Goal: Task Accomplishment & Management: Use online tool/utility

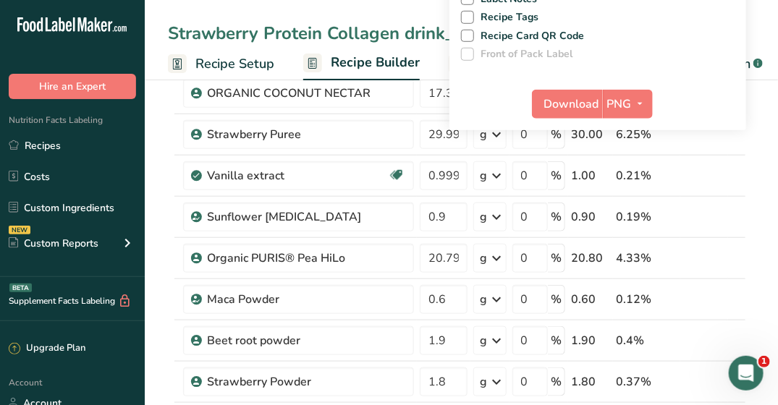
scroll to position [362, 0]
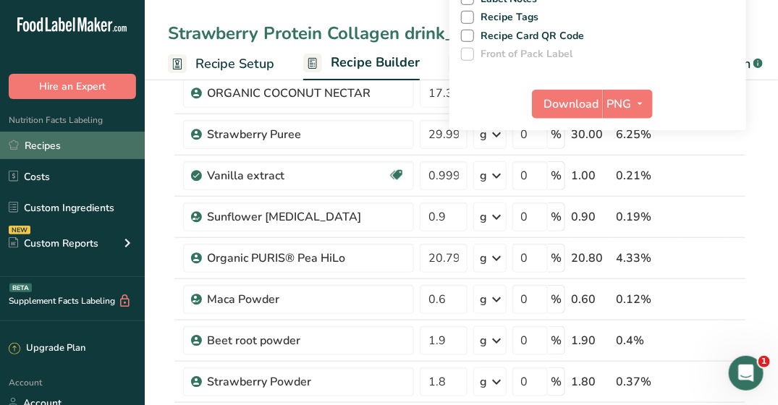
click at [47, 150] on link "Recipes" at bounding box center [72, 146] width 145 height 28
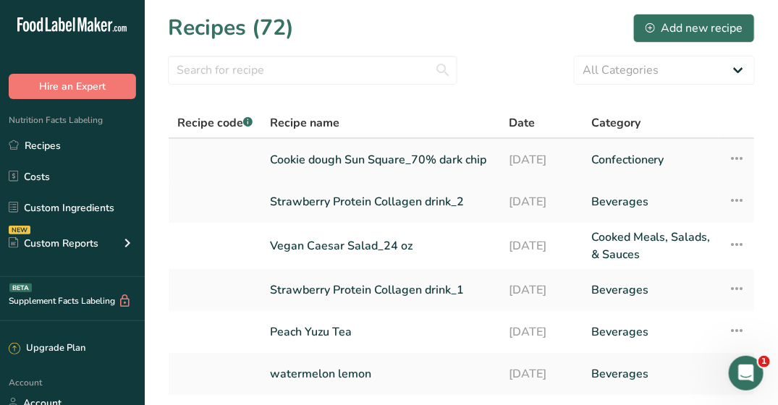
click at [337, 154] on link "Cookie dough Sun Square_70% dark chip" at bounding box center [381, 160] width 222 height 30
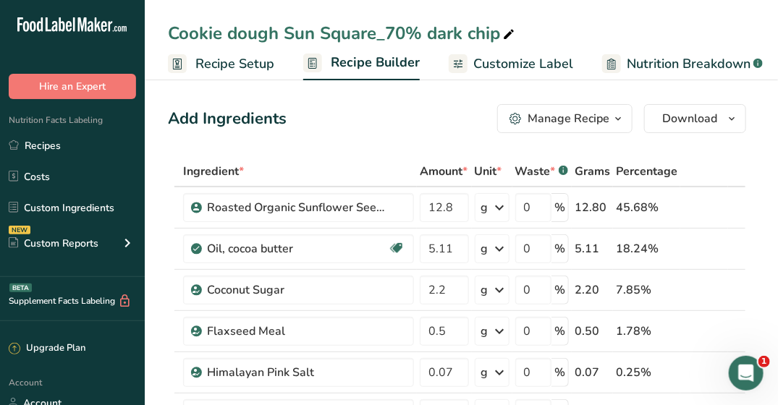
click at [476, 63] on span "Customize Label" at bounding box center [524, 64] width 100 height 20
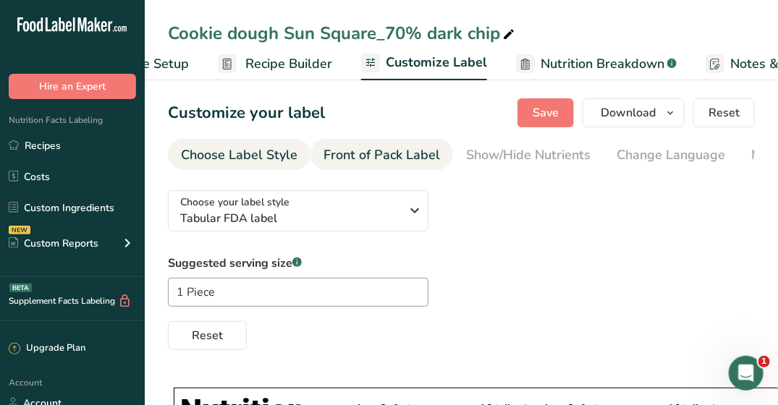
scroll to position [0, 282]
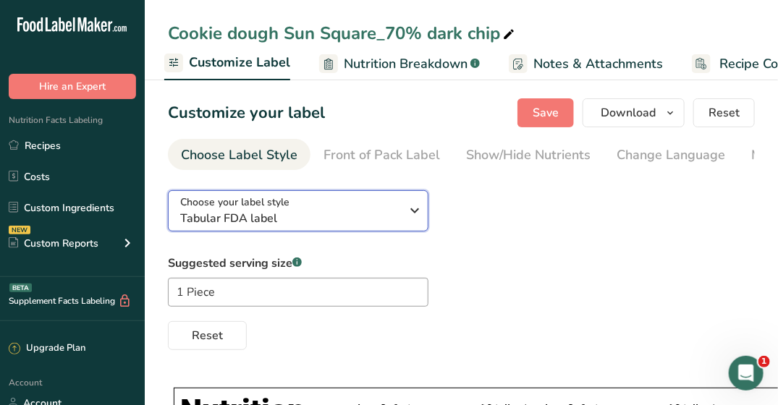
click at [415, 214] on icon "button" at bounding box center [415, 211] width 17 height 26
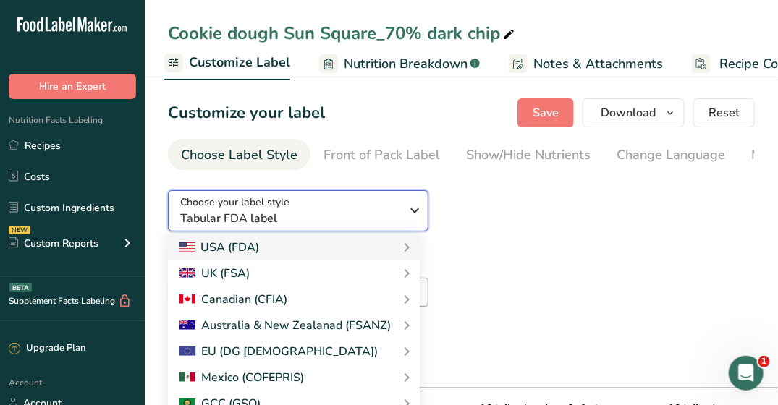
click at [401, 214] on div "Choose your label style Tabular FDA label" at bounding box center [296, 211] width 232 height 33
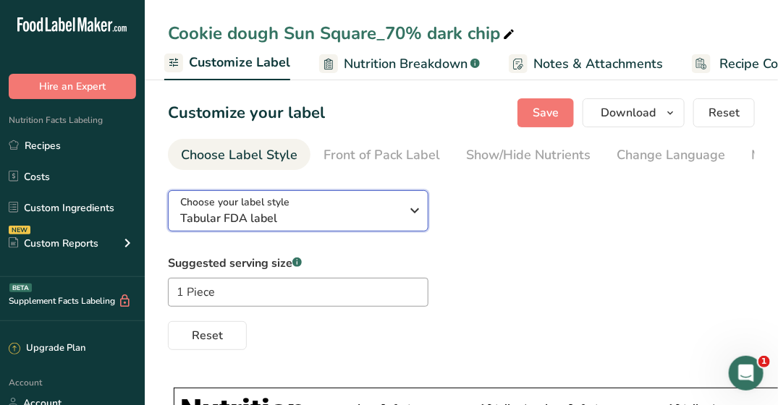
click at [401, 214] on div "Choose your label style Tabular FDA label" at bounding box center [296, 211] width 232 height 33
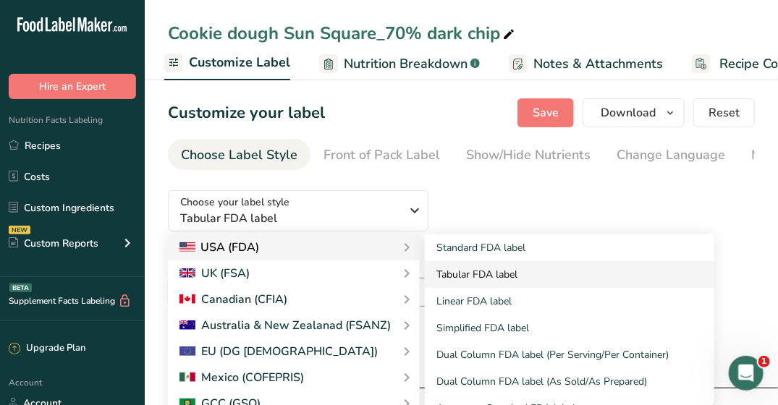
click at [468, 274] on link "Tabular FDA label" at bounding box center [570, 274] width 290 height 27
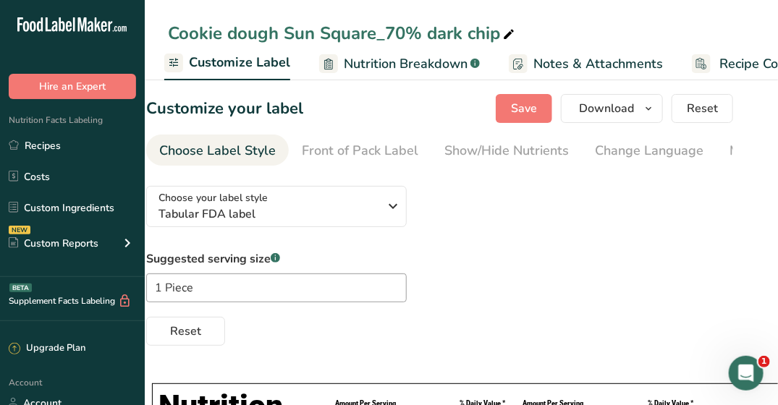
scroll to position [0, 0]
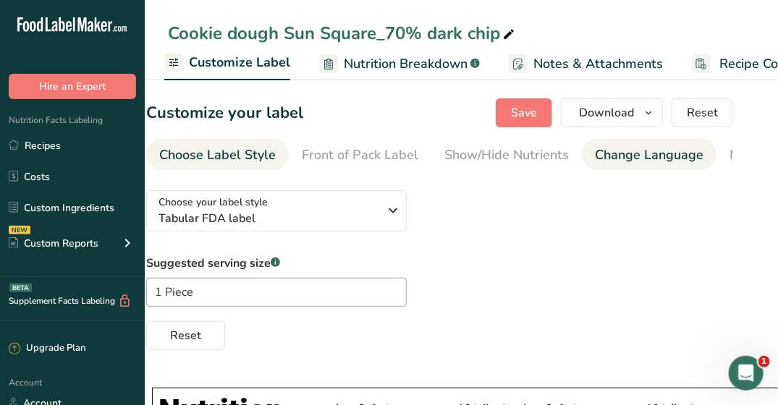
click at [614, 159] on div "Change Language" at bounding box center [649, 156] width 109 height 20
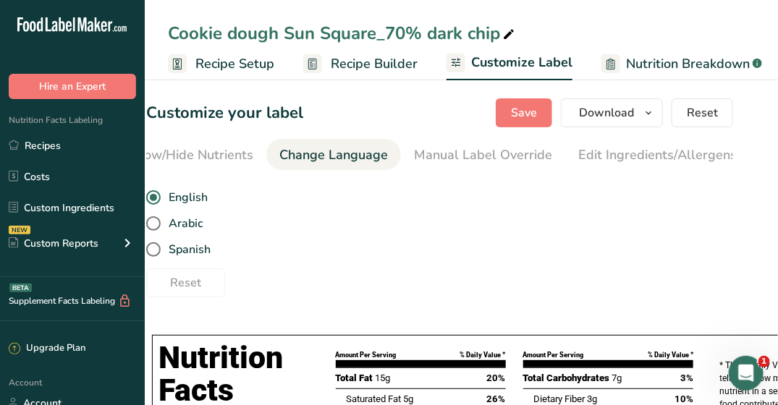
click at [227, 71] on span "Recipe Setup" at bounding box center [235, 64] width 79 height 20
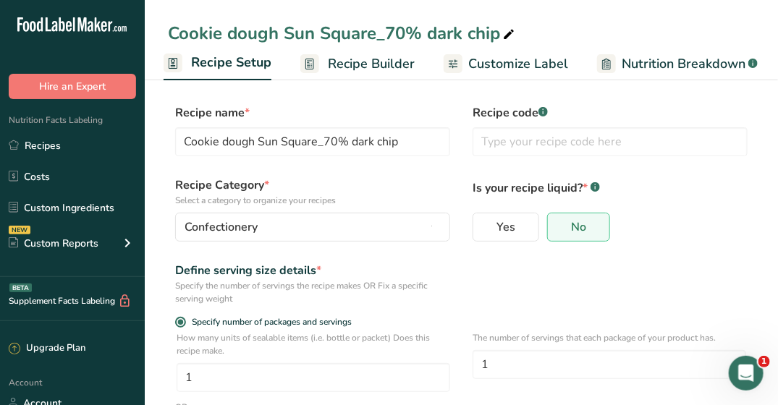
click at [380, 57] on span "Recipe Builder" at bounding box center [371, 64] width 87 height 20
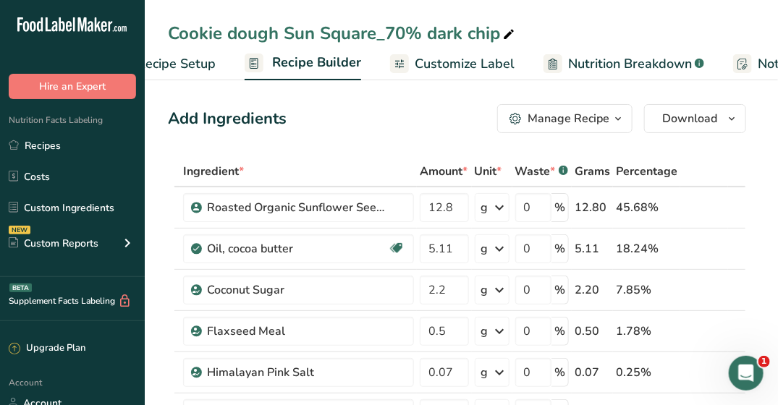
scroll to position [0, 140]
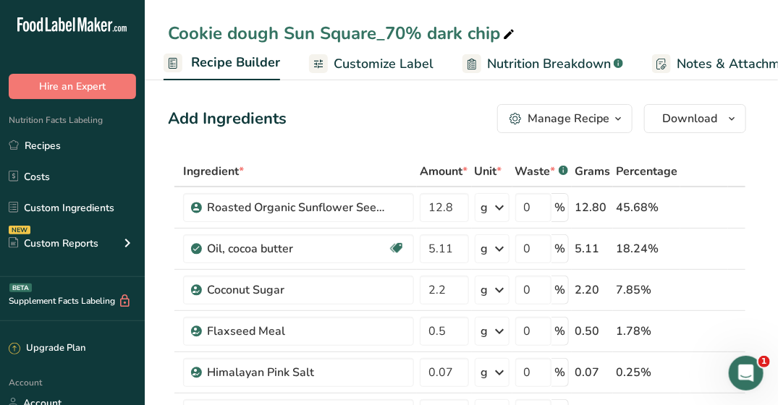
click at [380, 57] on span "Customize Label" at bounding box center [384, 64] width 100 height 20
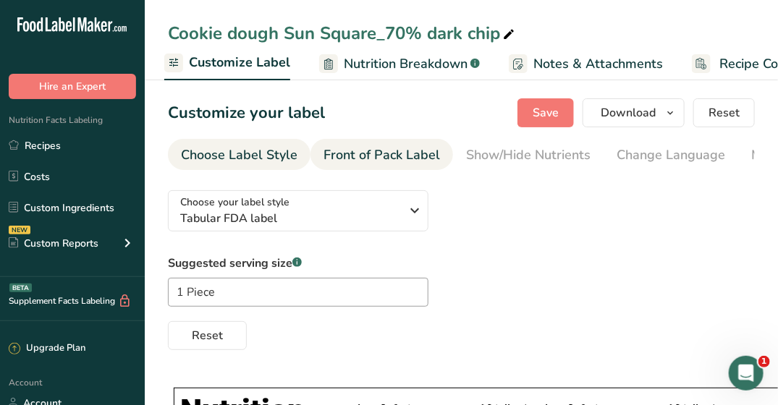
click at [394, 148] on div "Front of Pack Label" at bounding box center [382, 156] width 117 height 20
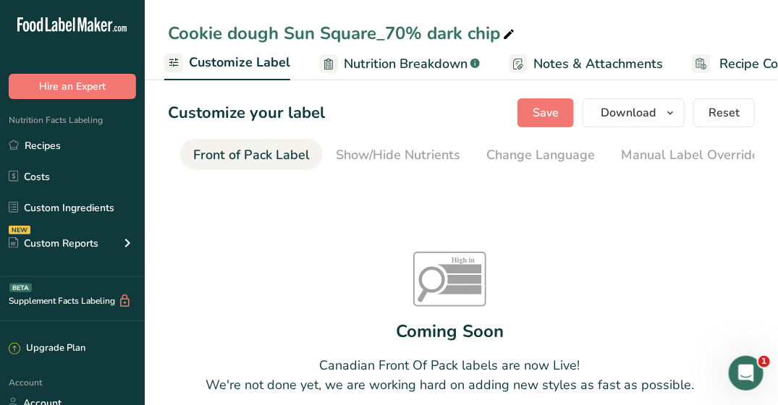
scroll to position [0, 140]
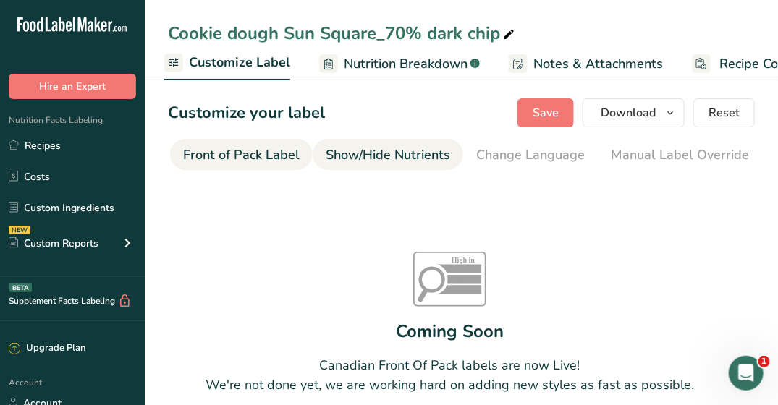
click at [416, 142] on link "Show/Hide Nutrients" at bounding box center [388, 155] width 125 height 33
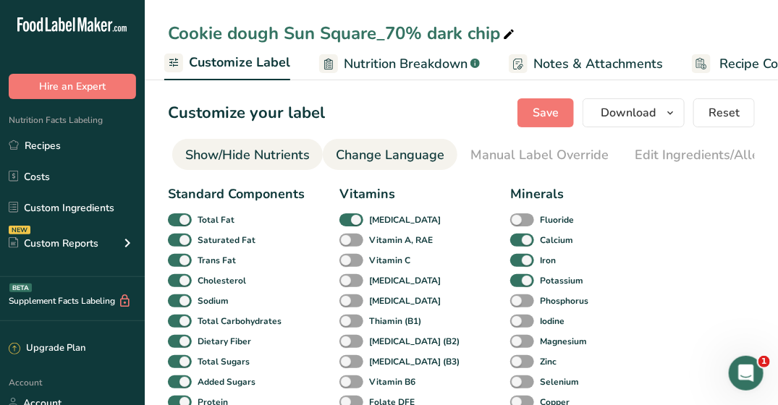
click at [401, 149] on div "Change Language" at bounding box center [390, 156] width 109 height 20
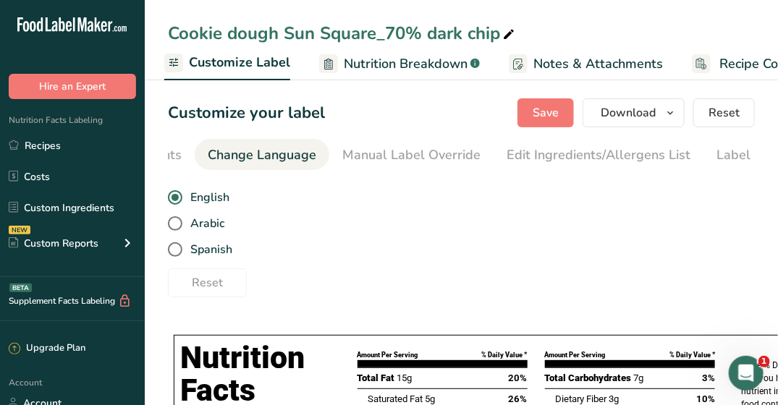
scroll to position [0, 432]
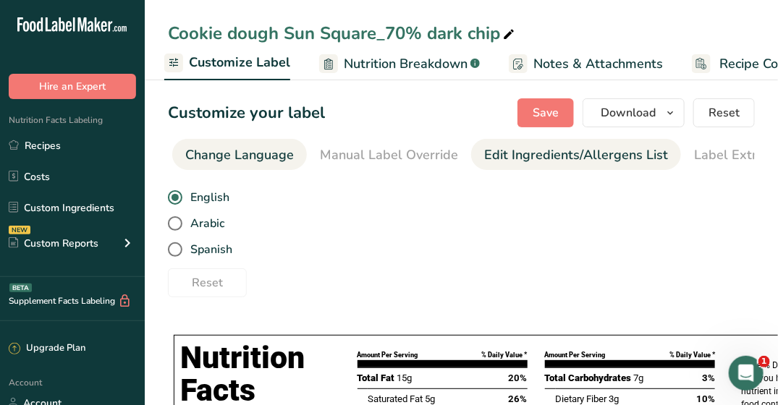
click at [508, 167] on link "Edit Ingredients/Allergens List" at bounding box center [576, 155] width 184 height 33
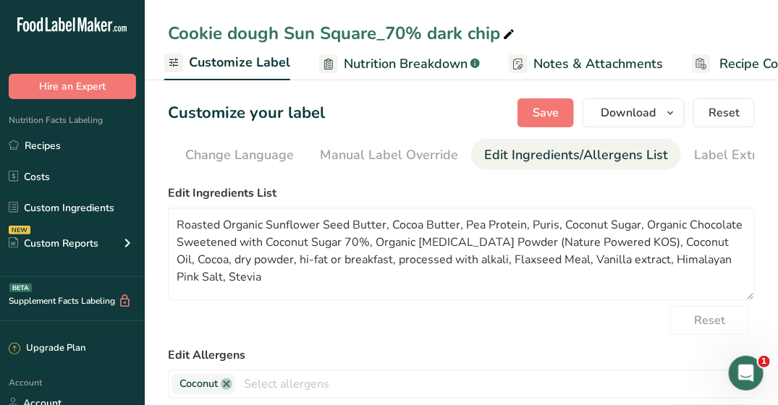
scroll to position [0, 464]
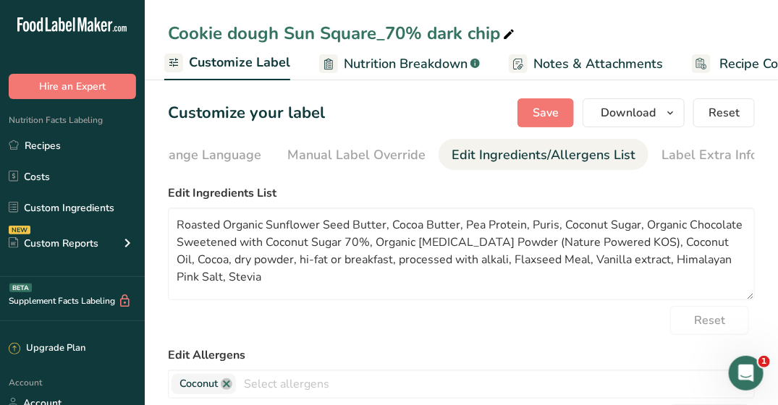
click at [397, 72] on span "Nutrition Breakdown" at bounding box center [406, 64] width 124 height 20
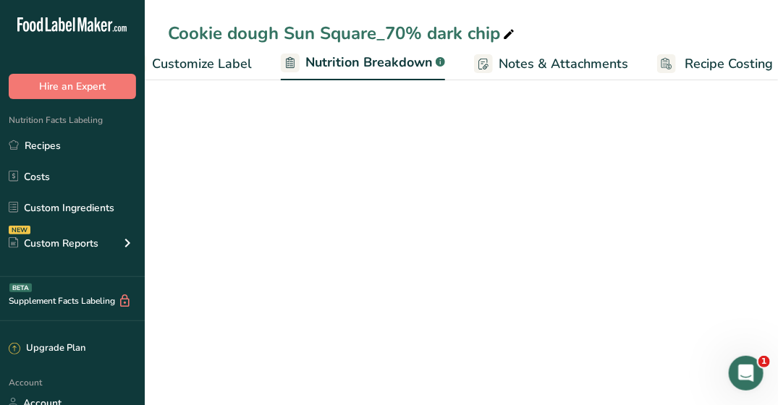
select select "Calories"
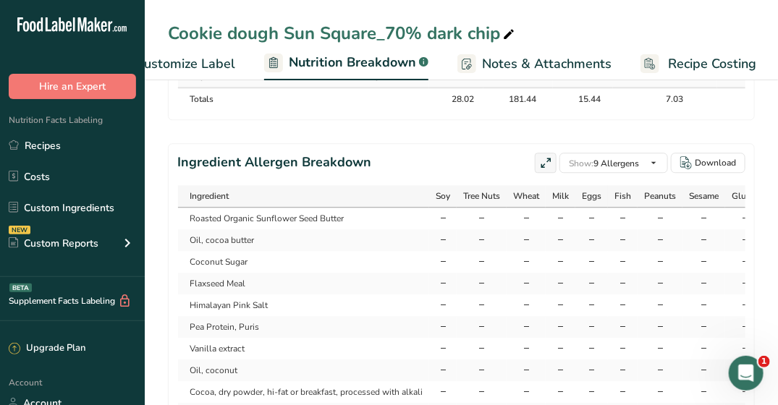
scroll to position [1169, 0]
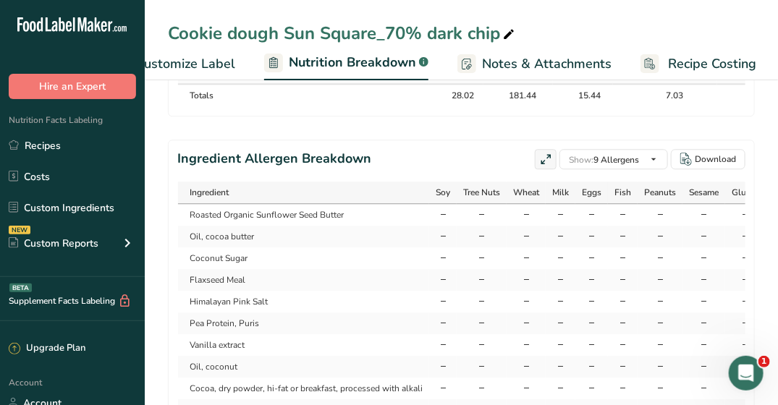
click at [222, 74] on link "Customize Label" at bounding box center [173, 64] width 125 height 33
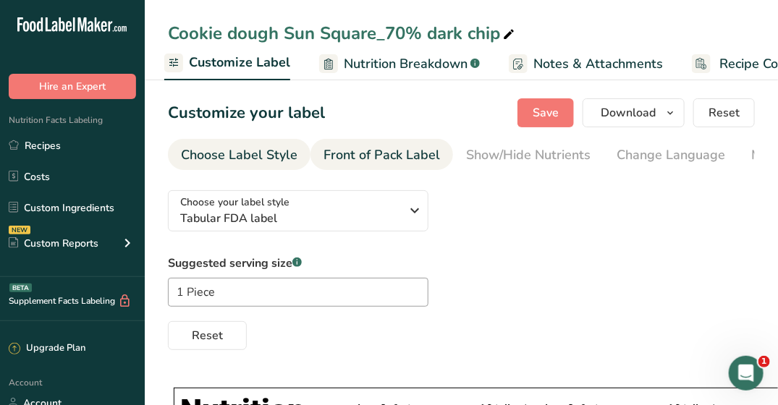
click at [341, 167] on link "Front of Pack Label" at bounding box center [382, 155] width 117 height 33
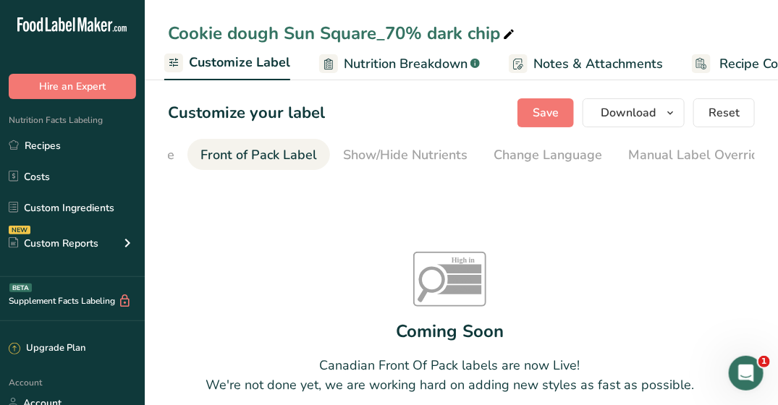
scroll to position [0, 140]
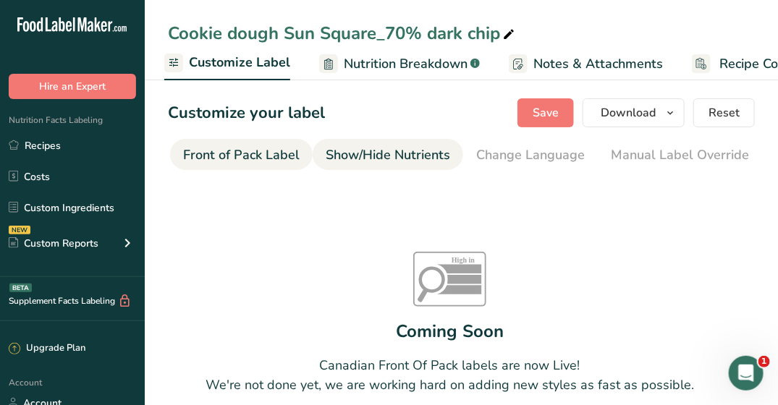
click at [411, 156] on div "Show/Hide Nutrients" at bounding box center [388, 156] width 125 height 20
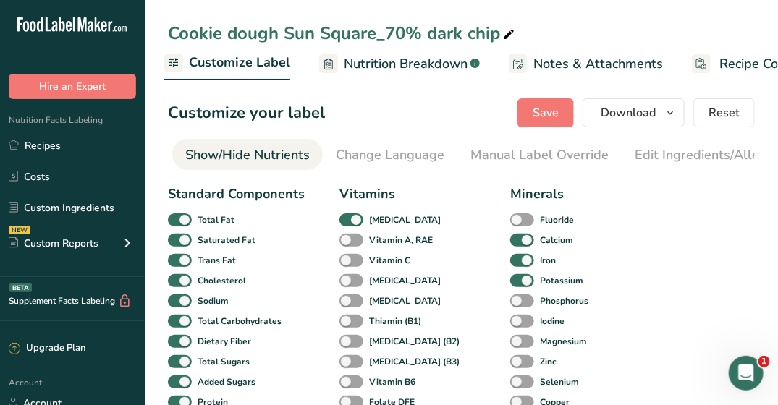
scroll to position [0, 0]
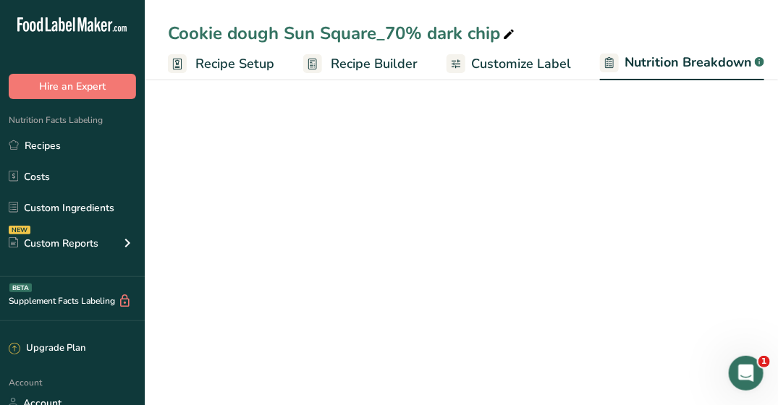
select select "Calories"
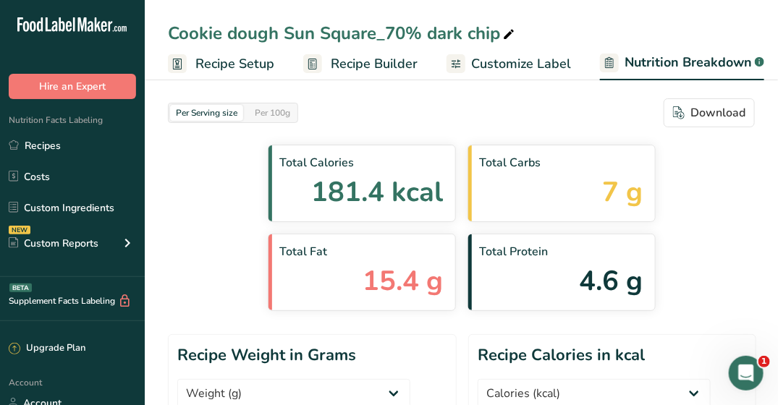
scroll to position [1169, 0]
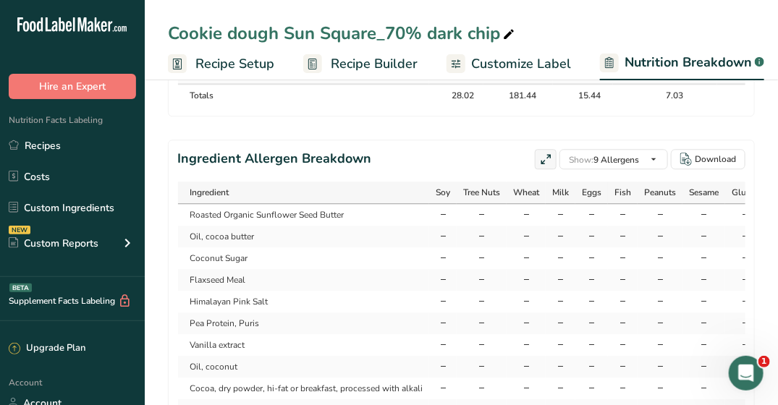
click at [344, 55] on span "Recipe Builder" at bounding box center [374, 64] width 87 height 20
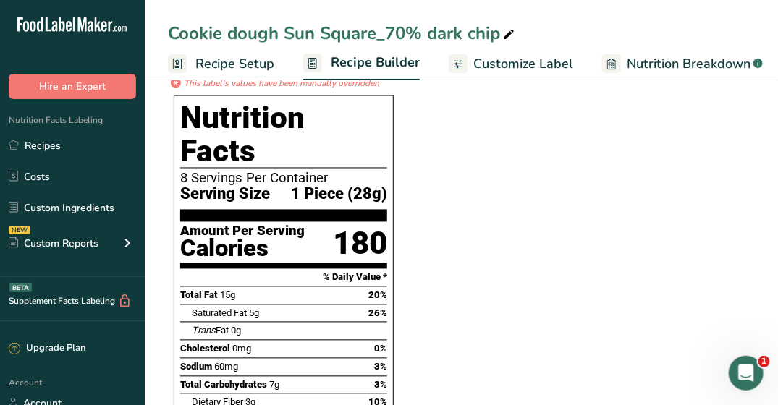
click at [226, 58] on span "Recipe Setup" at bounding box center [235, 64] width 79 height 20
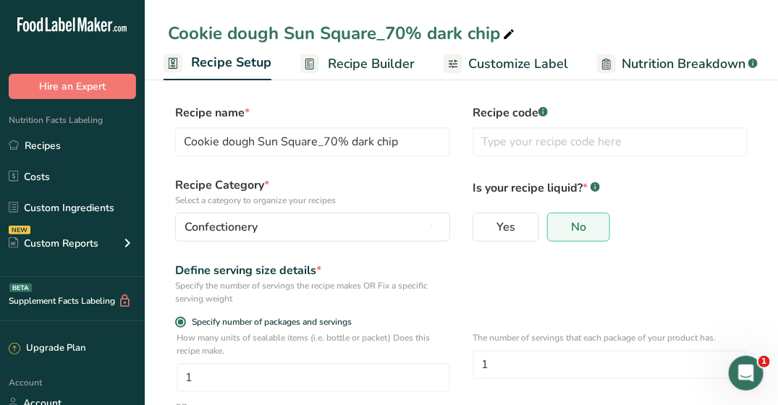
click at [340, 71] on span "Recipe Builder" at bounding box center [371, 64] width 87 height 20
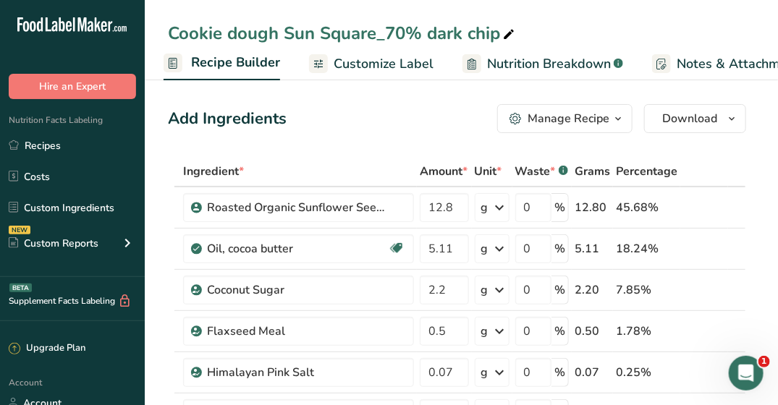
click at [392, 59] on span "Customize Label" at bounding box center [384, 64] width 100 height 20
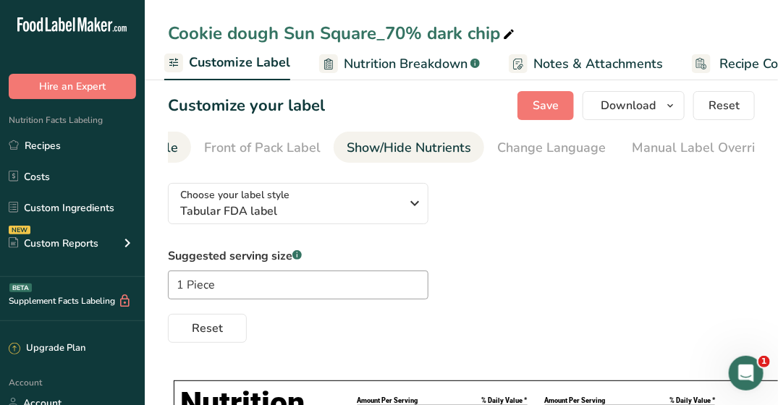
scroll to position [0, 120]
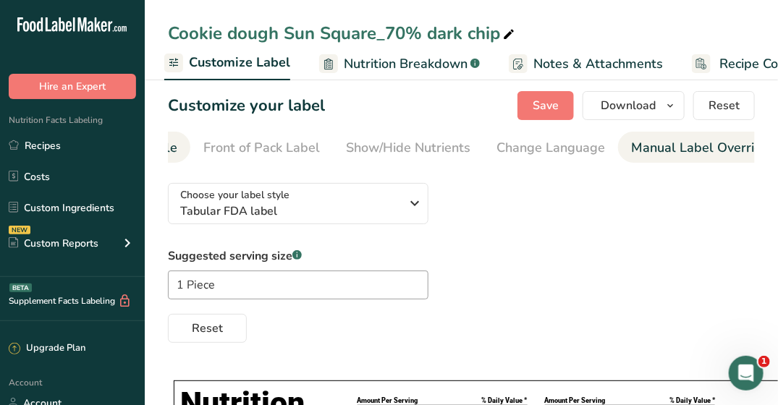
click at [655, 156] on div "Manual Label Override" at bounding box center [700, 148] width 138 height 20
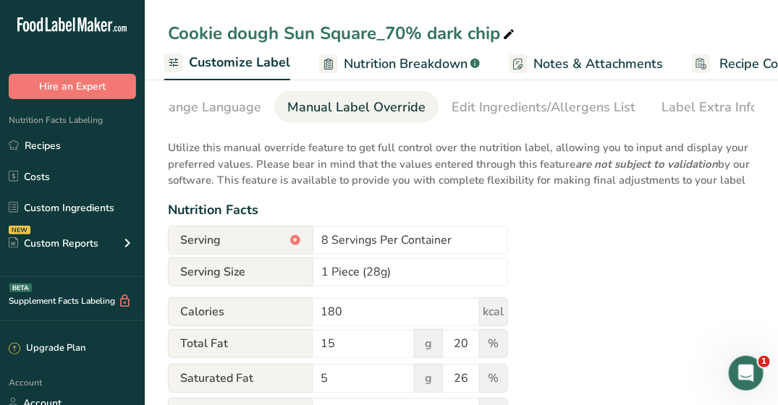
scroll to position [65, 0]
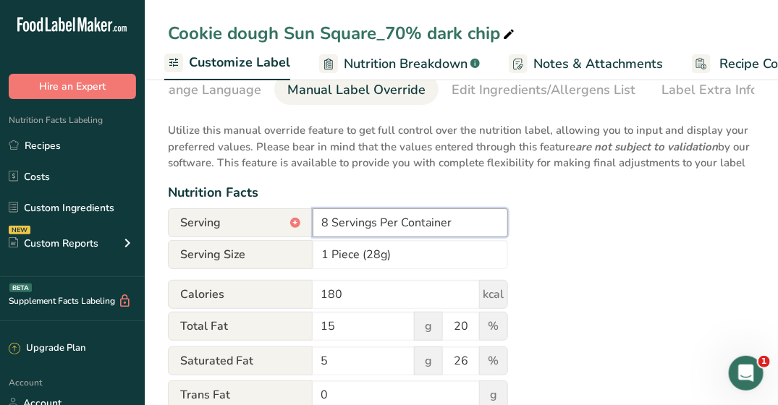
click at [332, 227] on input "8 Servings Per Container" at bounding box center [411, 223] width 196 height 29
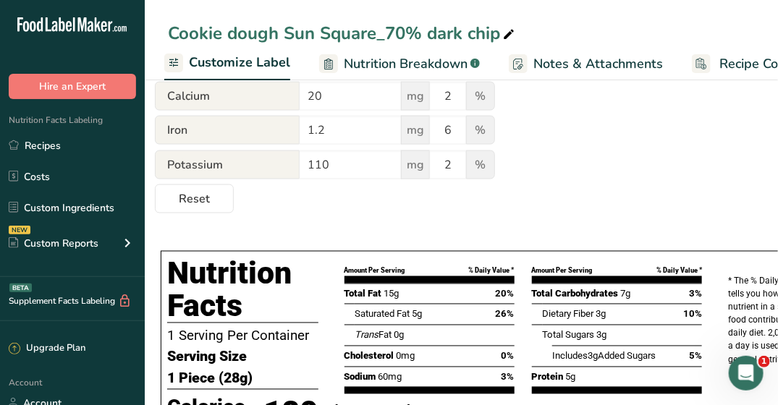
scroll to position [846, 0]
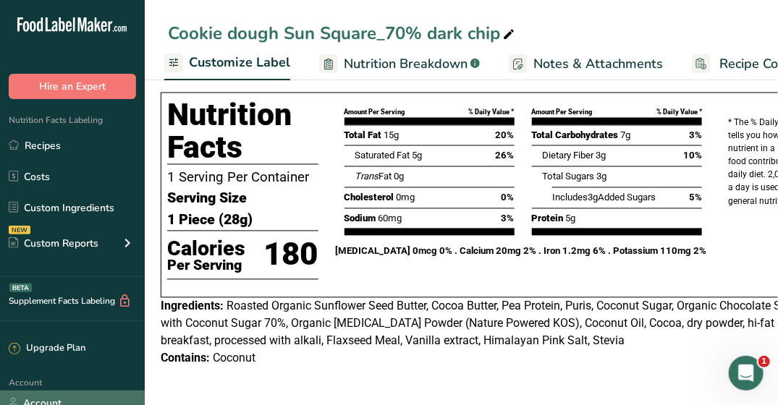
type input "1 Serving Per Container"
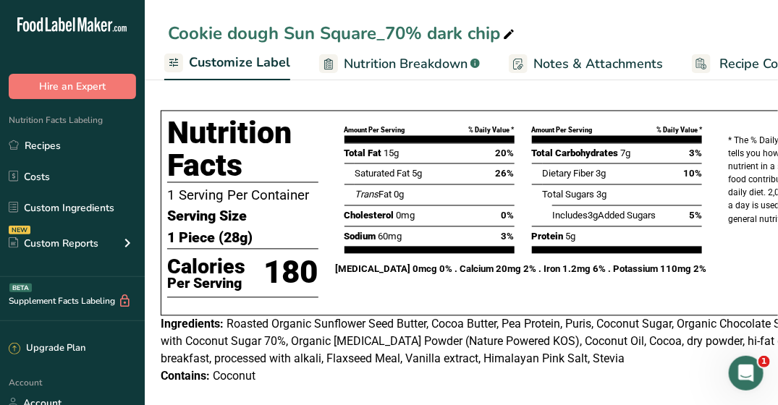
scroll to position [815, 0]
